Goal: Find specific page/section: Find specific page/section

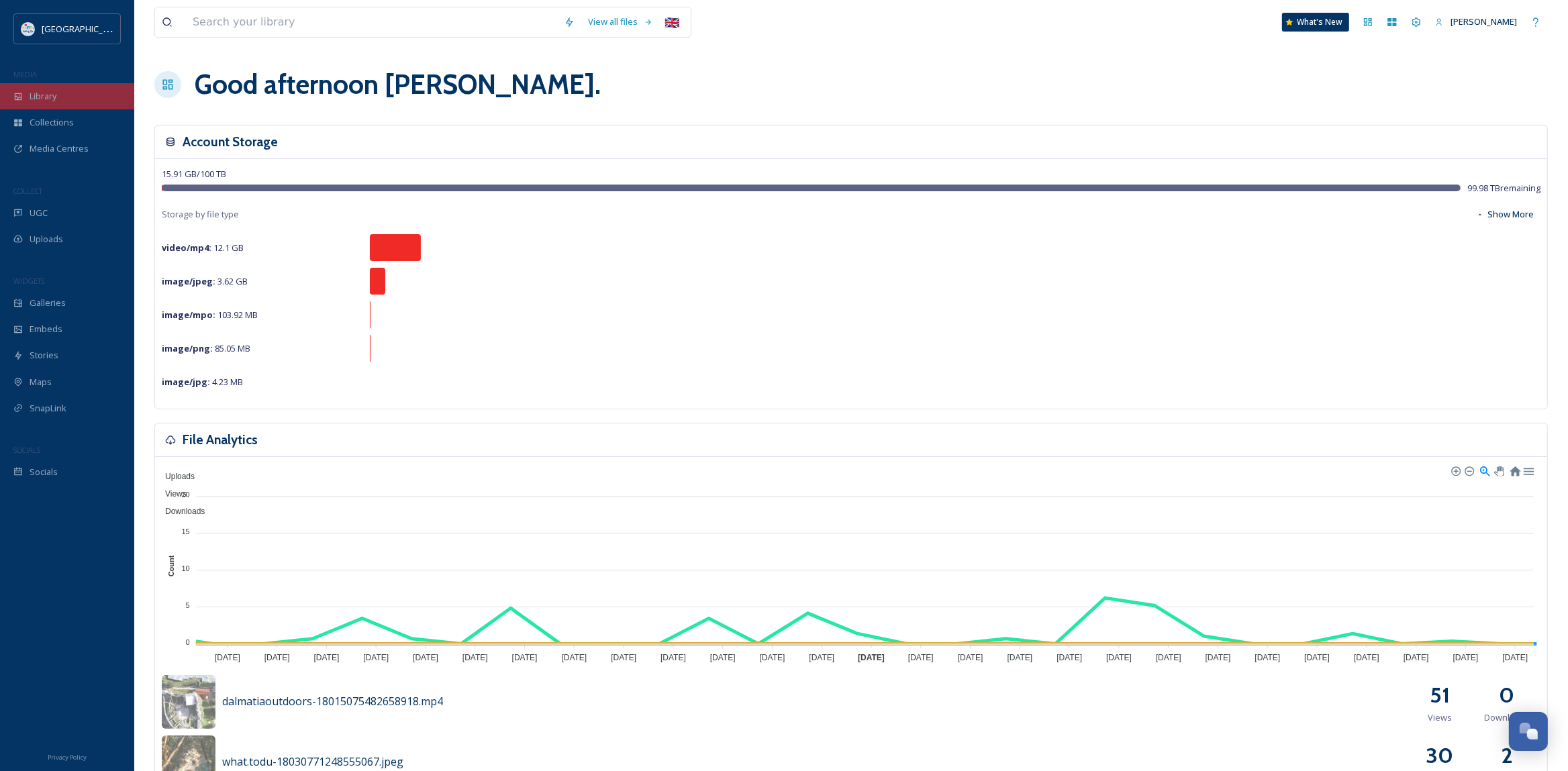
click at [68, 94] on div "Library" at bounding box center [67, 96] width 135 height 26
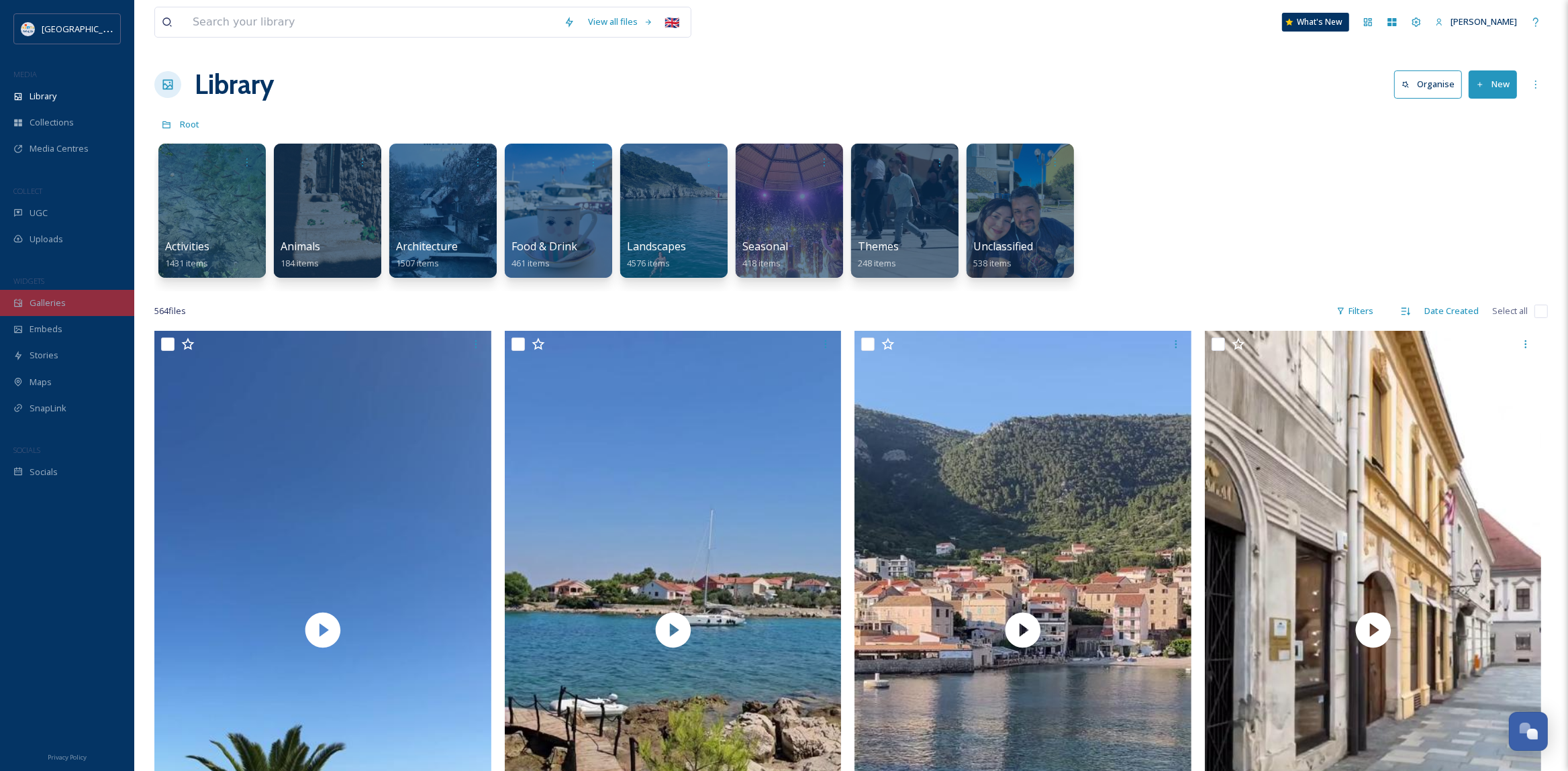
click at [50, 307] on span "Galleries" at bounding box center [48, 302] width 36 height 13
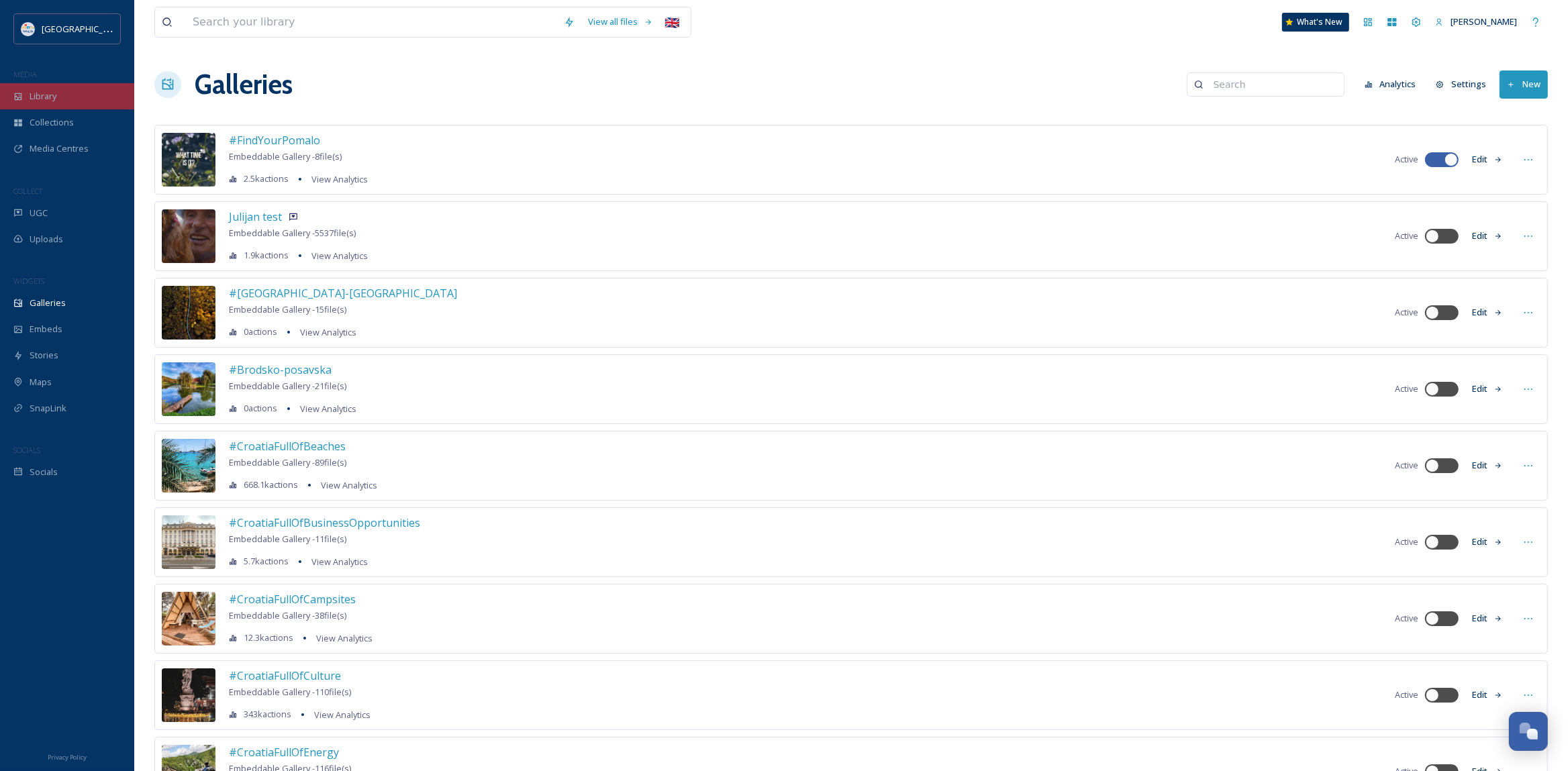
click at [49, 102] on span "Library" at bounding box center [43, 96] width 27 height 13
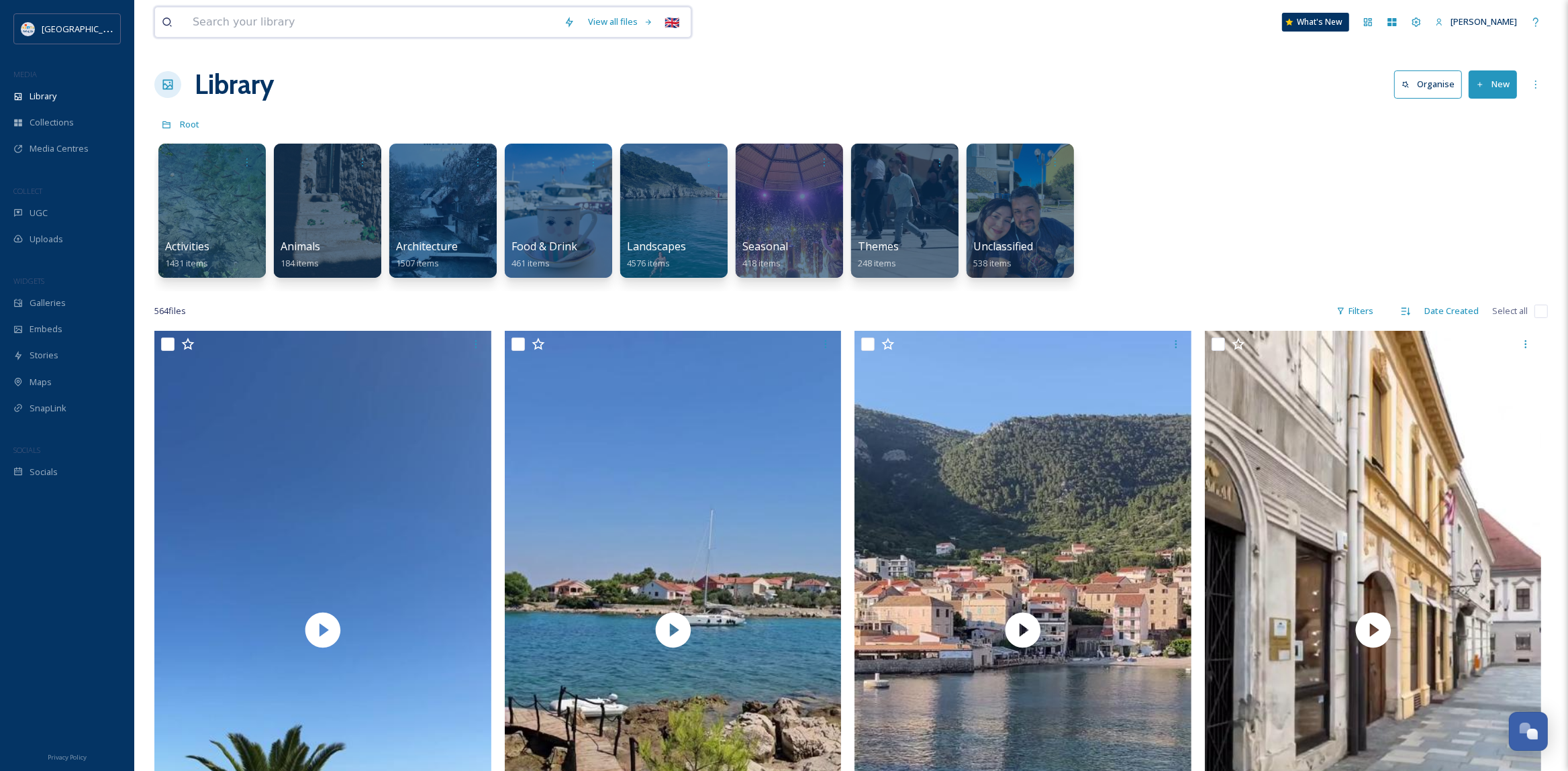
click at [328, 22] on input at bounding box center [371, 22] width 371 height 30
type input "pomalo"
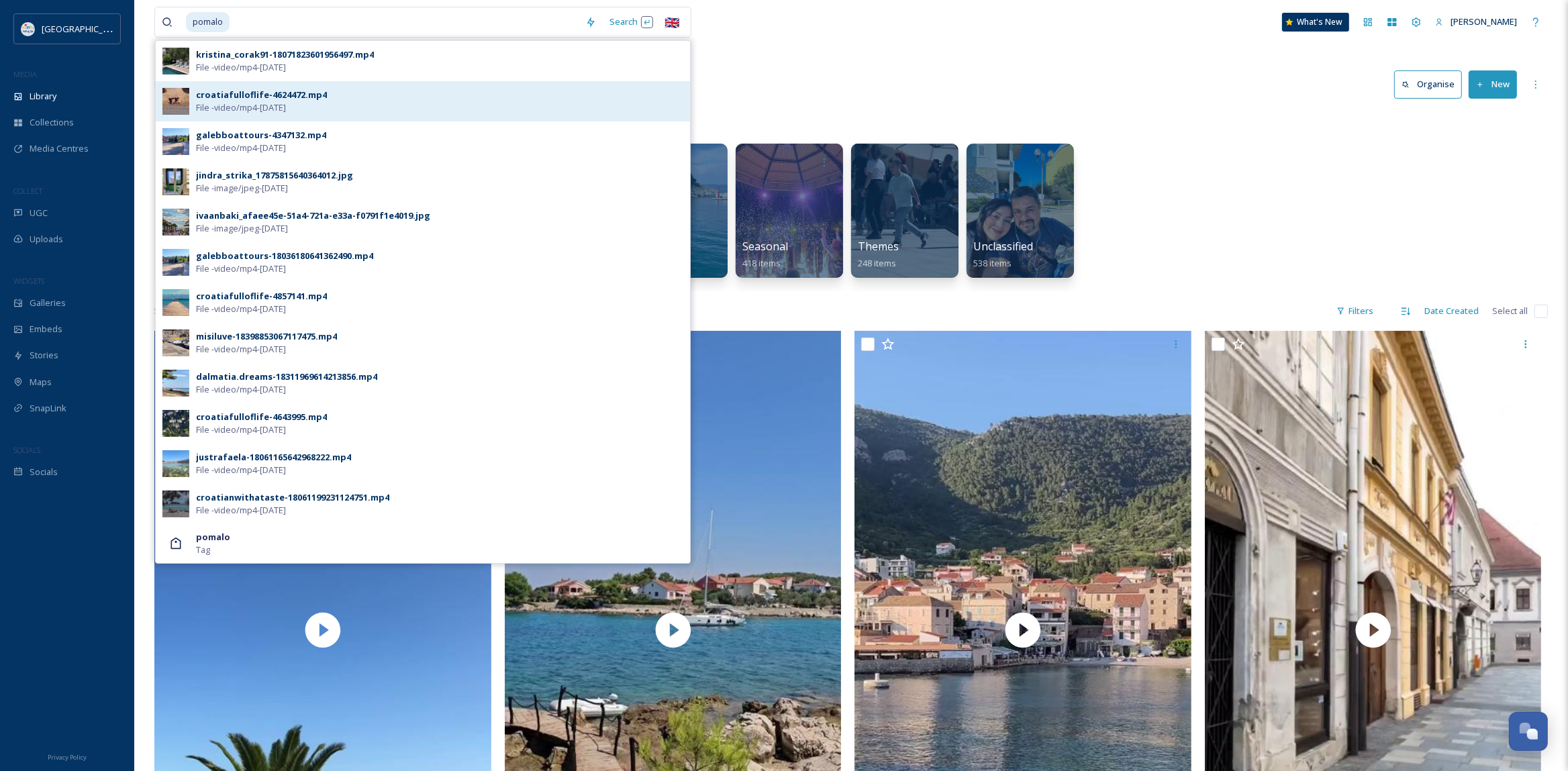
click at [268, 98] on div "croatiafulloflife-4624472.mp4" at bounding box center [260, 95] width 131 height 13
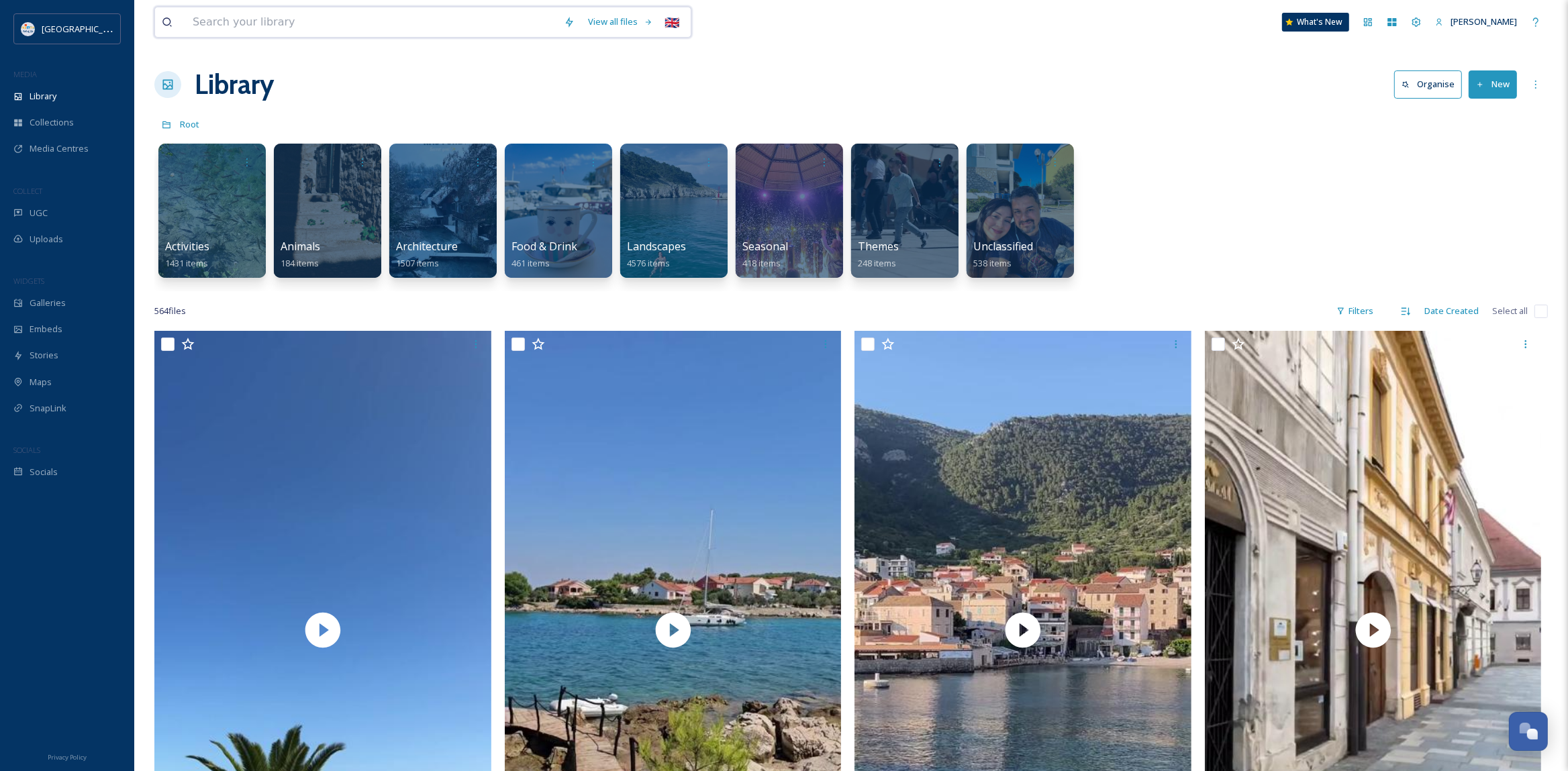
click at [457, 23] on input at bounding box center [371, 22] width 371 height 30
type input "#pomalo"
click at [311, 24] on input at bounding box center [407, 22] width 342 height 30
type input "#pomalo"
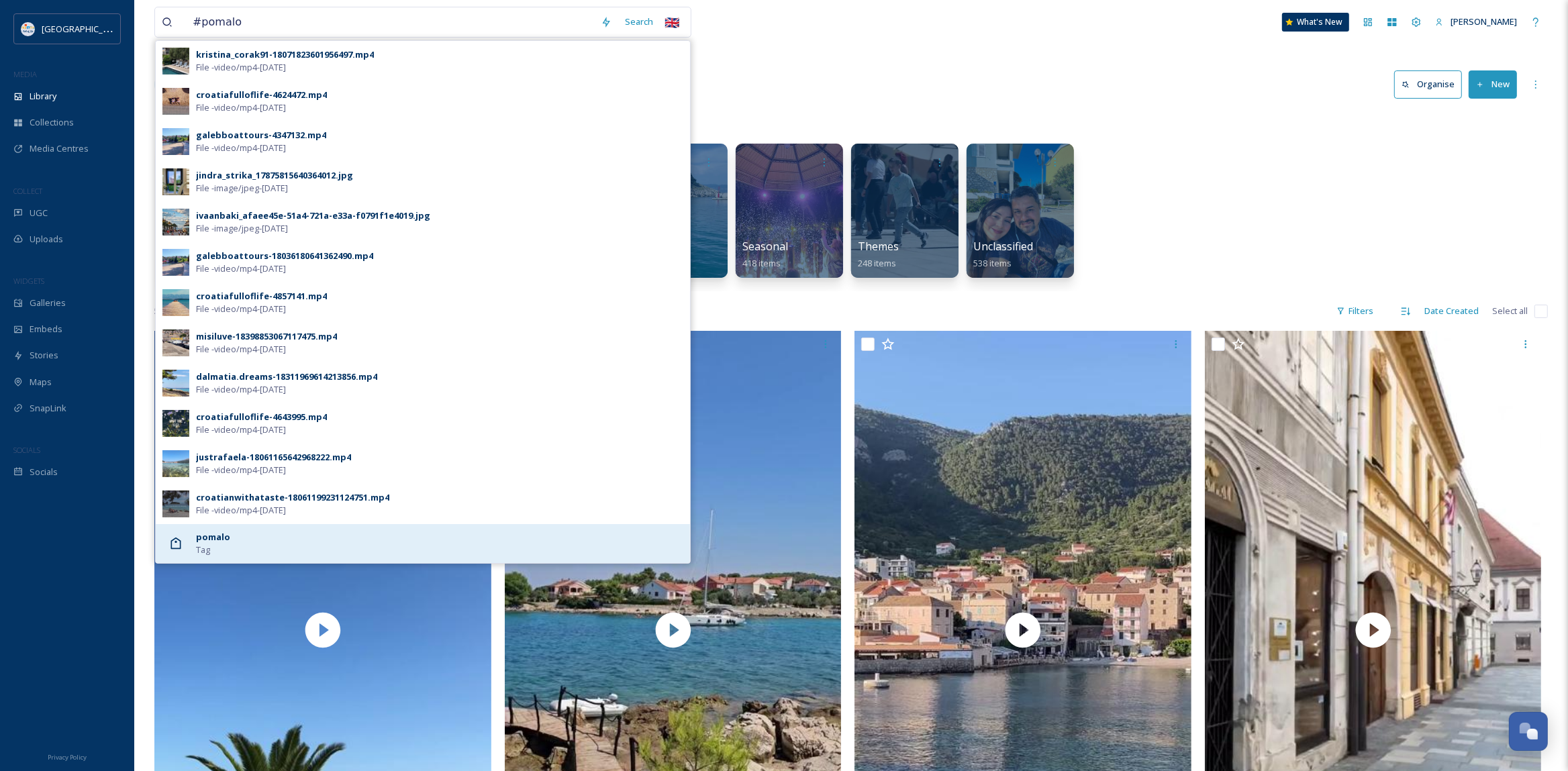
click at [214, 541] on strong "pomalo" at bounding box center [212, 537] width 34 height 12
